Goal: Task Accomplishment & Management: Use online tool/utility

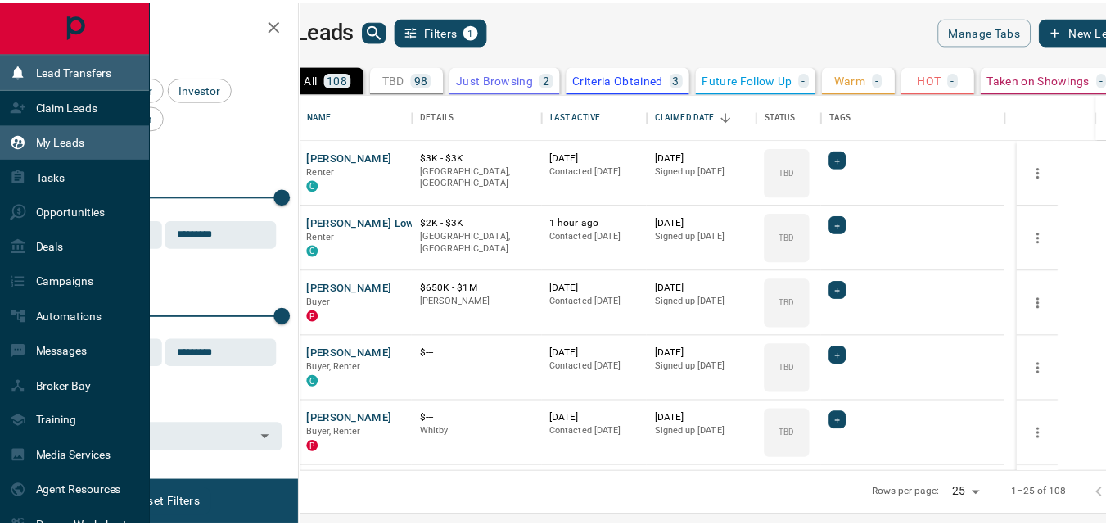
scroll to position [366, 796]
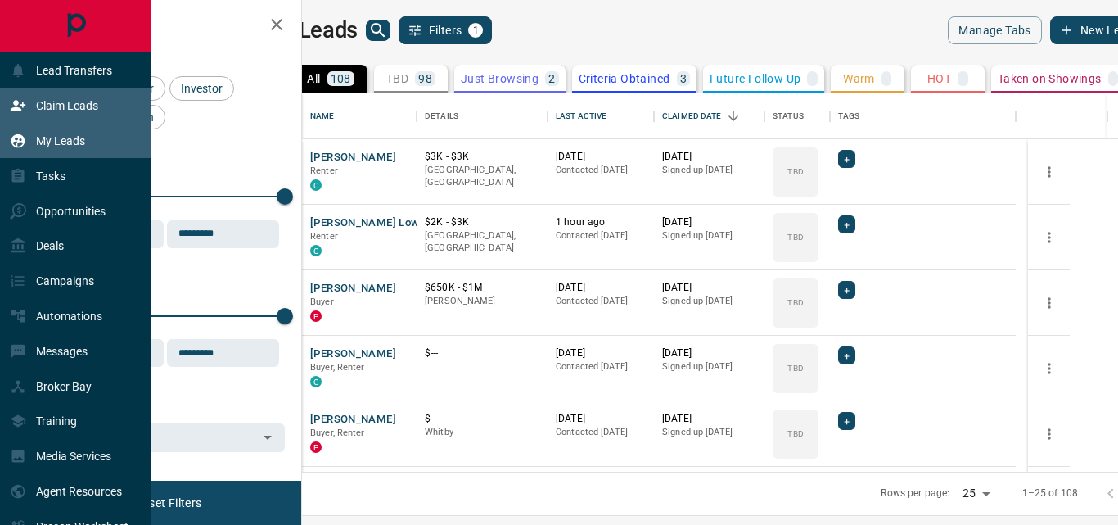
click at [25, 106] on icon at bounding box center [18, 105] width 16 height 16
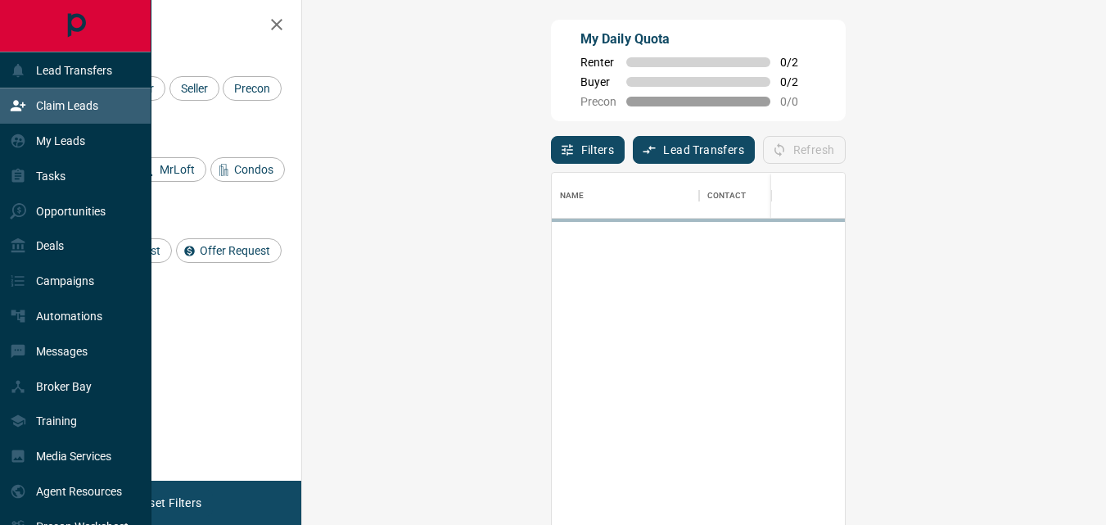
scroll to position [381, 756]
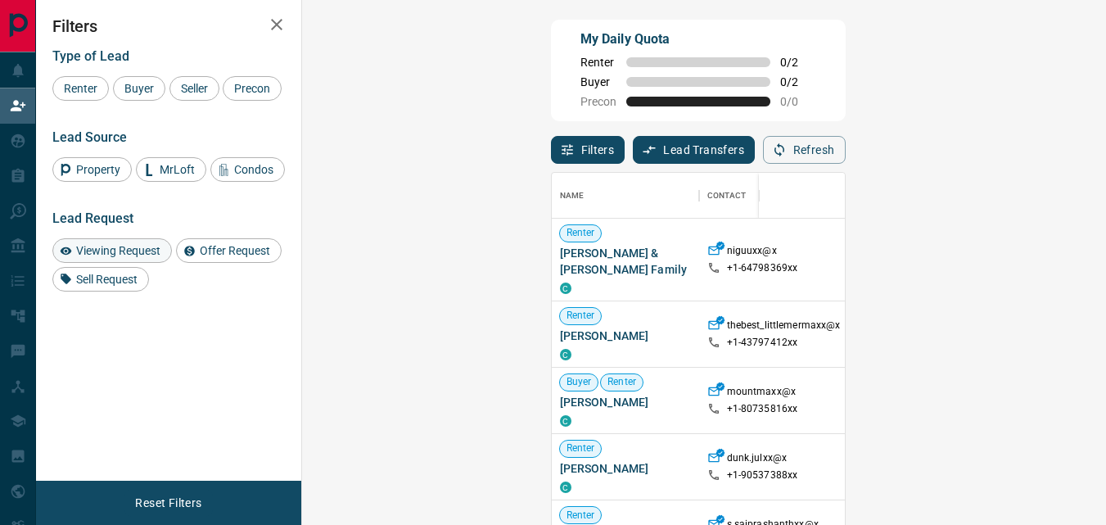
click at [120, 257] on span "Viewing Request" at bounding box center [118, 250] width 96 height 13
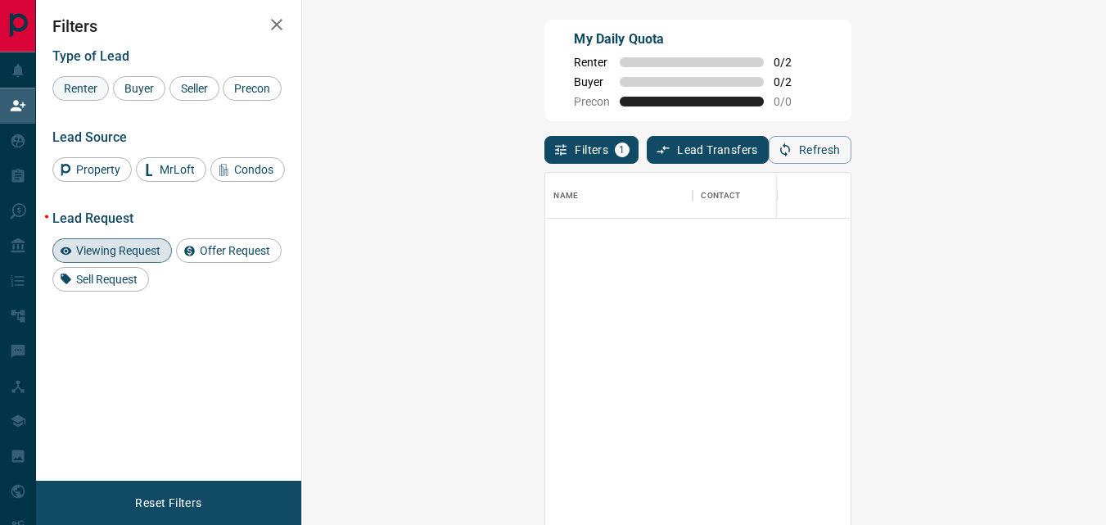
click at [85, 83] on span "Renter" at bounding box center [80, 88] width 45 height 13
click at [115, 263] on div "Viewing Request" at bounding box center [111, 250] width 119 height 25
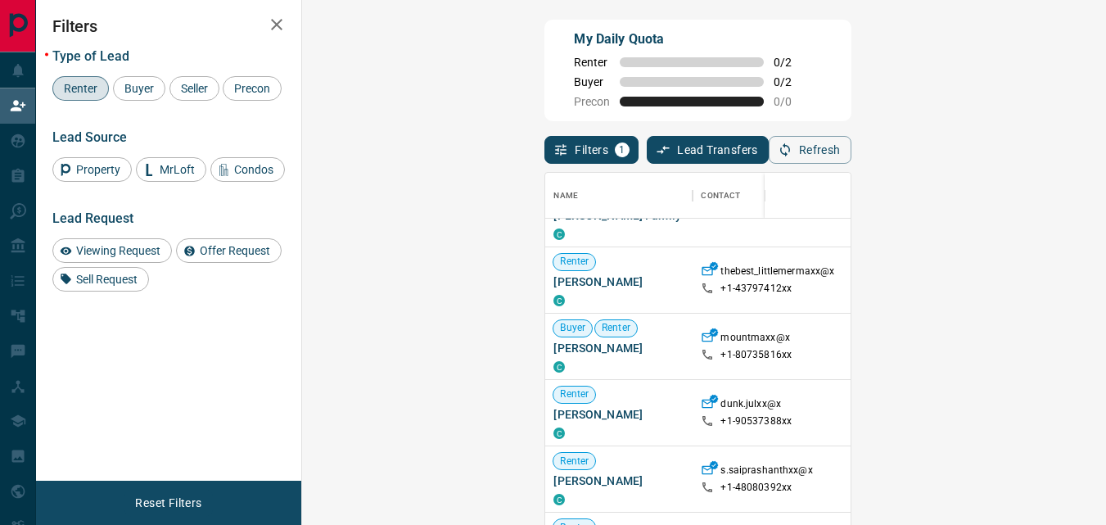
scroll to position [59, 0]
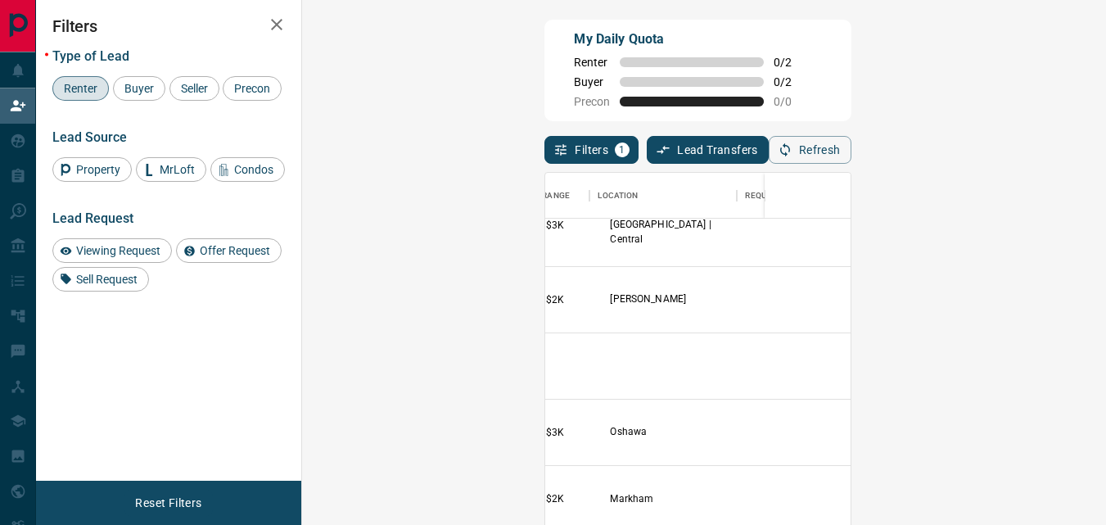
drag, startPoint x: 1082, startPoint y: 254, endPoint x: 1082, endPoint y: 230, distance: 23.7
click at [850, 230] on div "Name Contact Search Search Range Location Requests AI Status Recent Opportuniti…" at bounding box center [697, 369] width 306 height 395
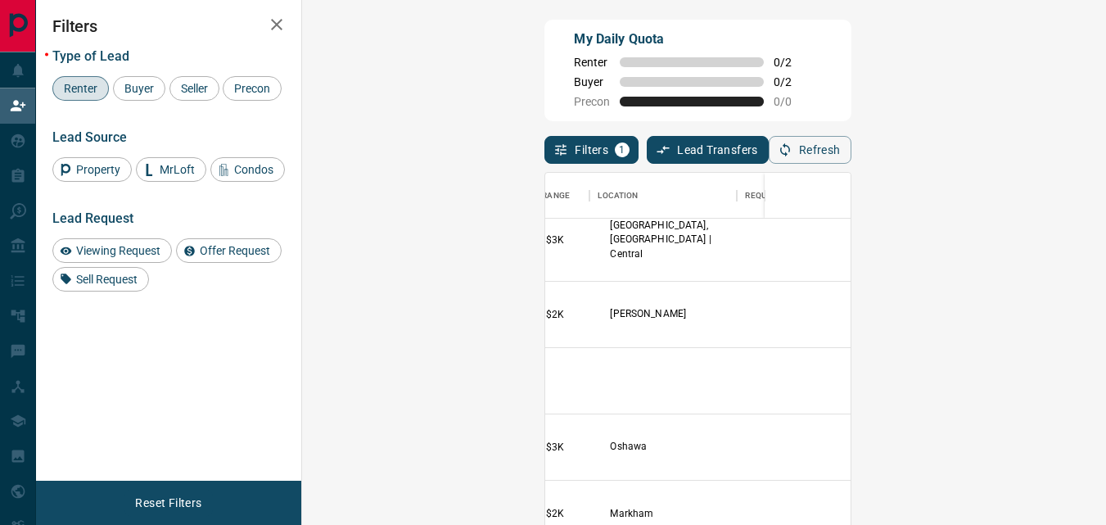
click at [97, 89] on span "Renter" at bounding box center [80, 88] width 45 height 13
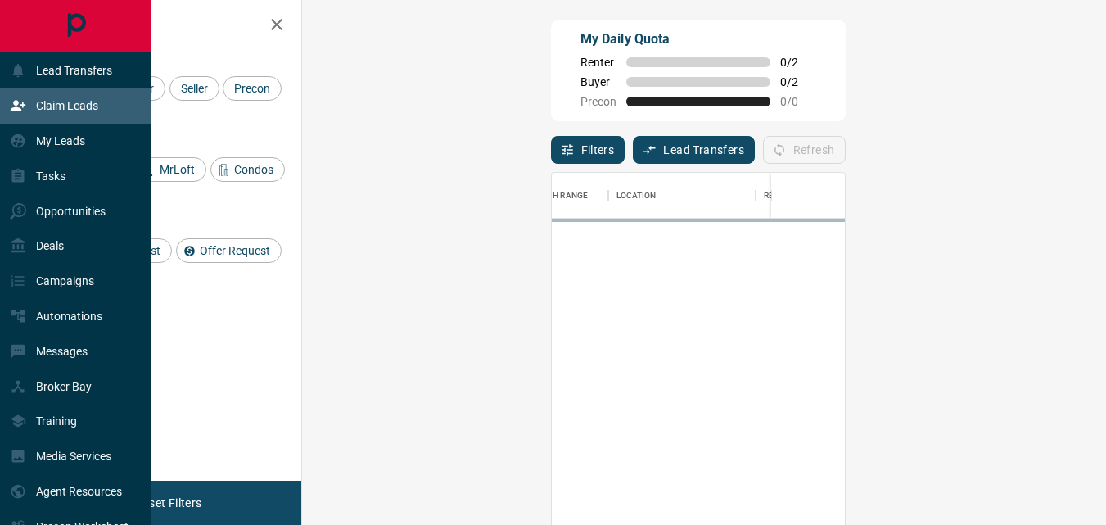
scroll to position [0, 402]
click at [78, 99] on p "Claim Leads" at bounding box center [67, 105] width 62 height 13
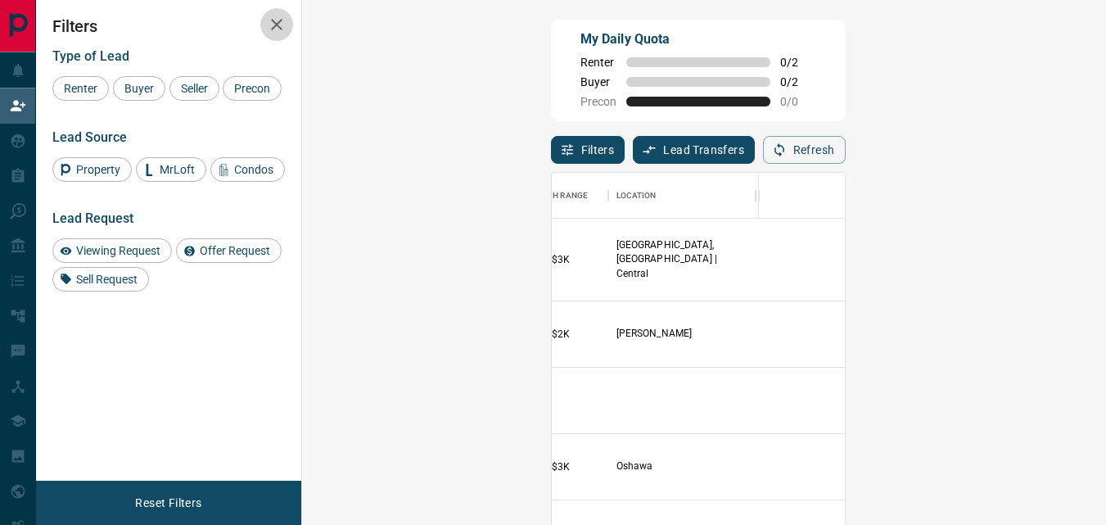
click at [268, 29] on icon "button" at bounding box center [277, 25] width 20 height 20
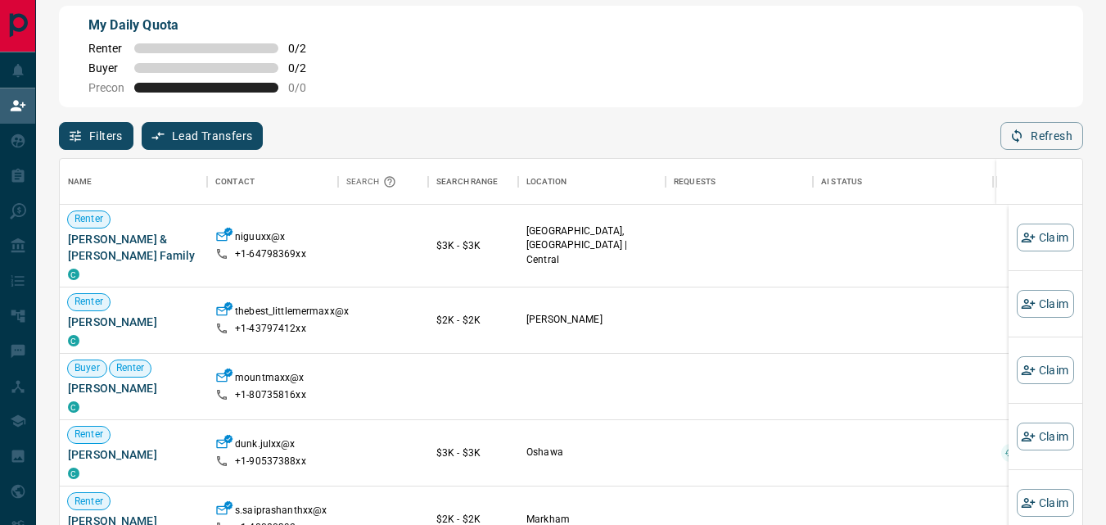
scroll to position [0, 0]
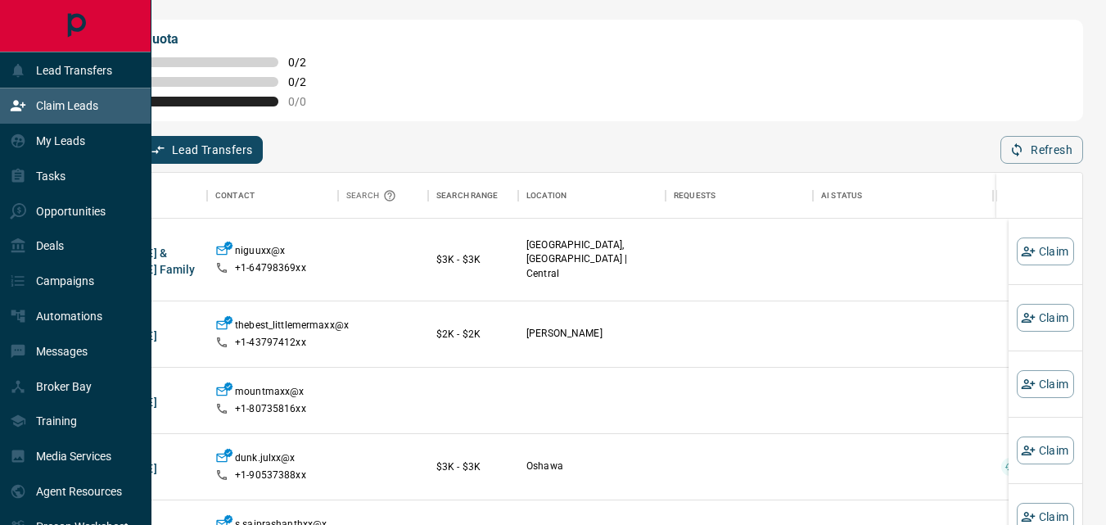
click at [64, 105] on p "Claim Leads" at bounding box center [67, 105] width 62 height 13
